Goal: Book appointment/travel/reservation

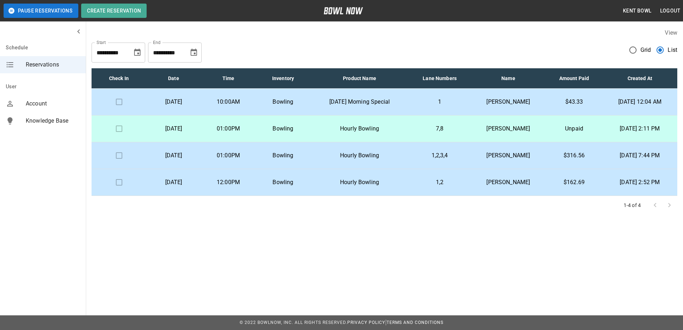
click at [367, 126] on p "Hourly Bowling" at bounding box center [359, 128] width 87 height 9
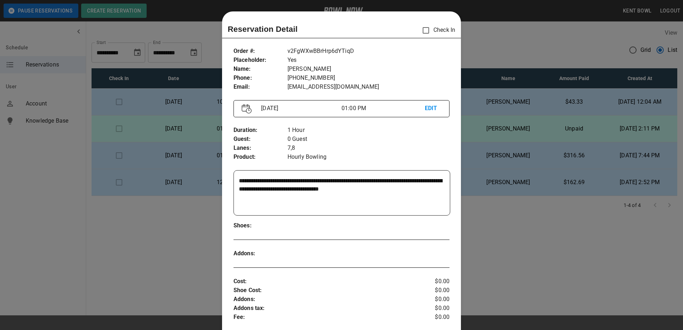
scroll to position [11, 0]
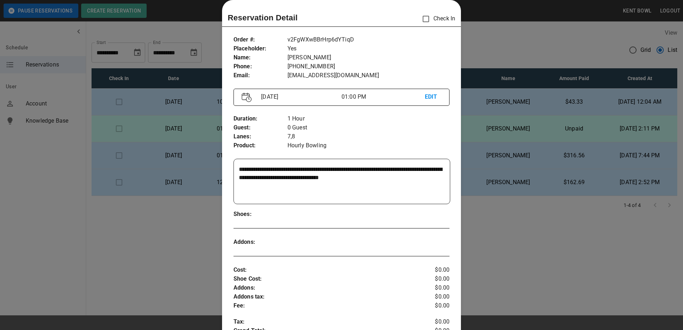
click at [65, 219] on div at bounding box center [341, 165] width 683 height 330
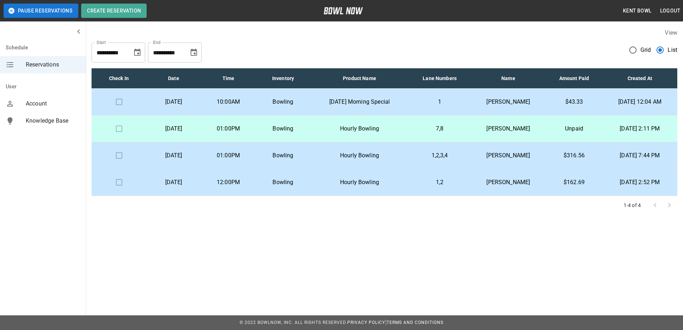
click at [300, 158] on p "Bowling" at bounding box center [282, 155] width 43 height 9
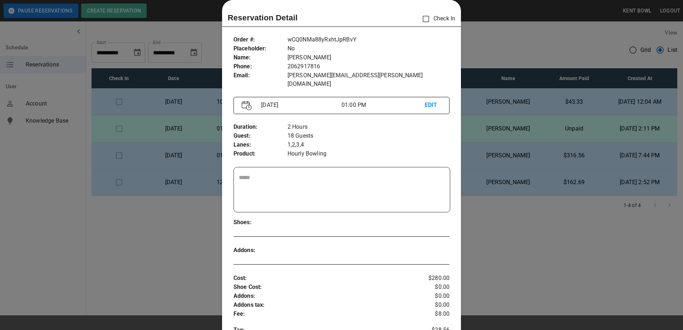
click at [300, 158] on div "Order # : Placeholder : Name : Phone : Email : wCQ0NMa88yRxhtJpRBvY No [PERSON_…" at bounding box center [341, 255] width 239 height 451
click at [70, 185] on div at bounding box center [341, 165] width 683 height 330
